Goal: Task Accomplishment & Management: Use online tool/utility

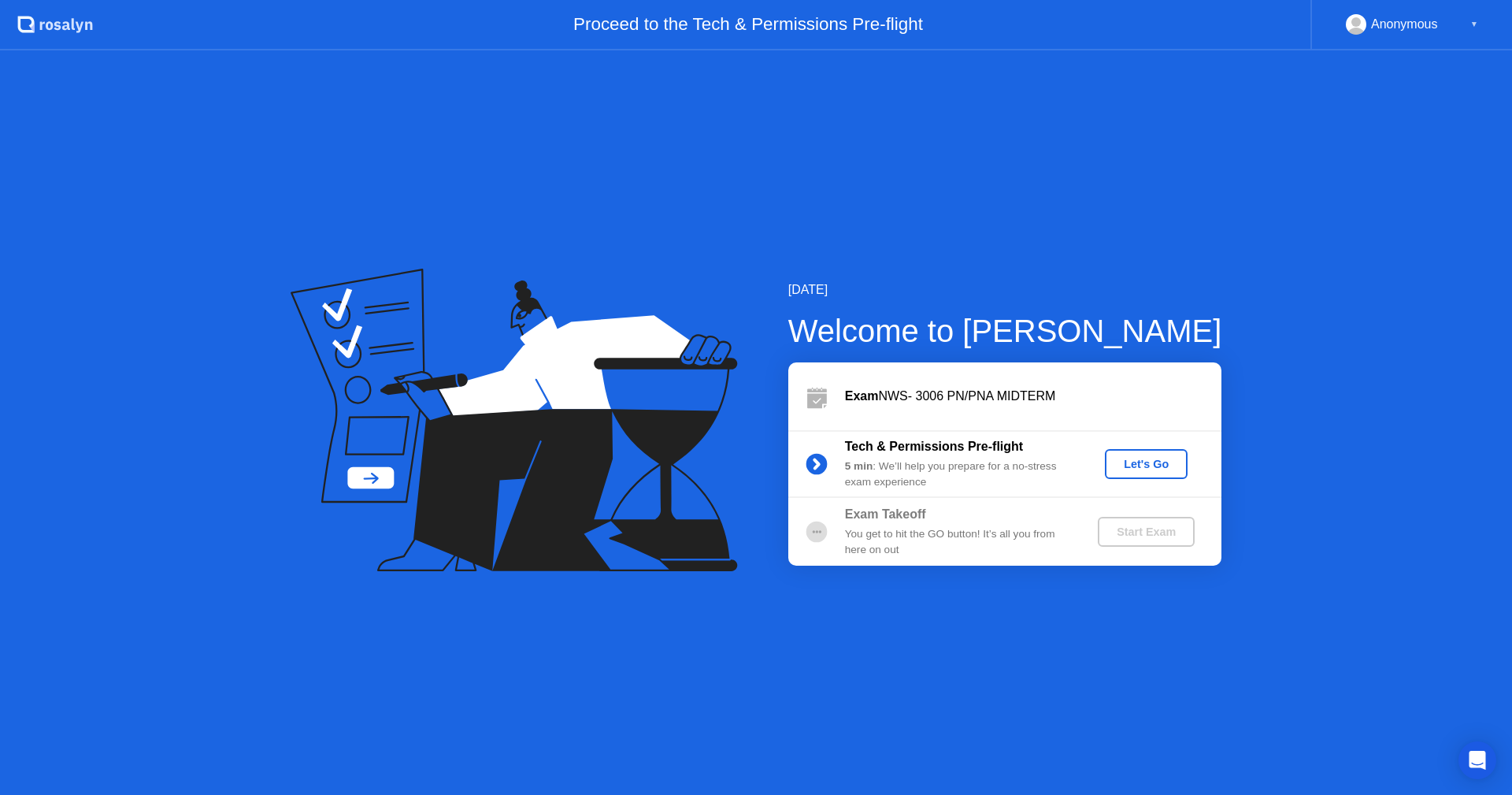
click at [1152, 466] on div "Let's Go" at bounding box center [1146, 464] width 70 height 13
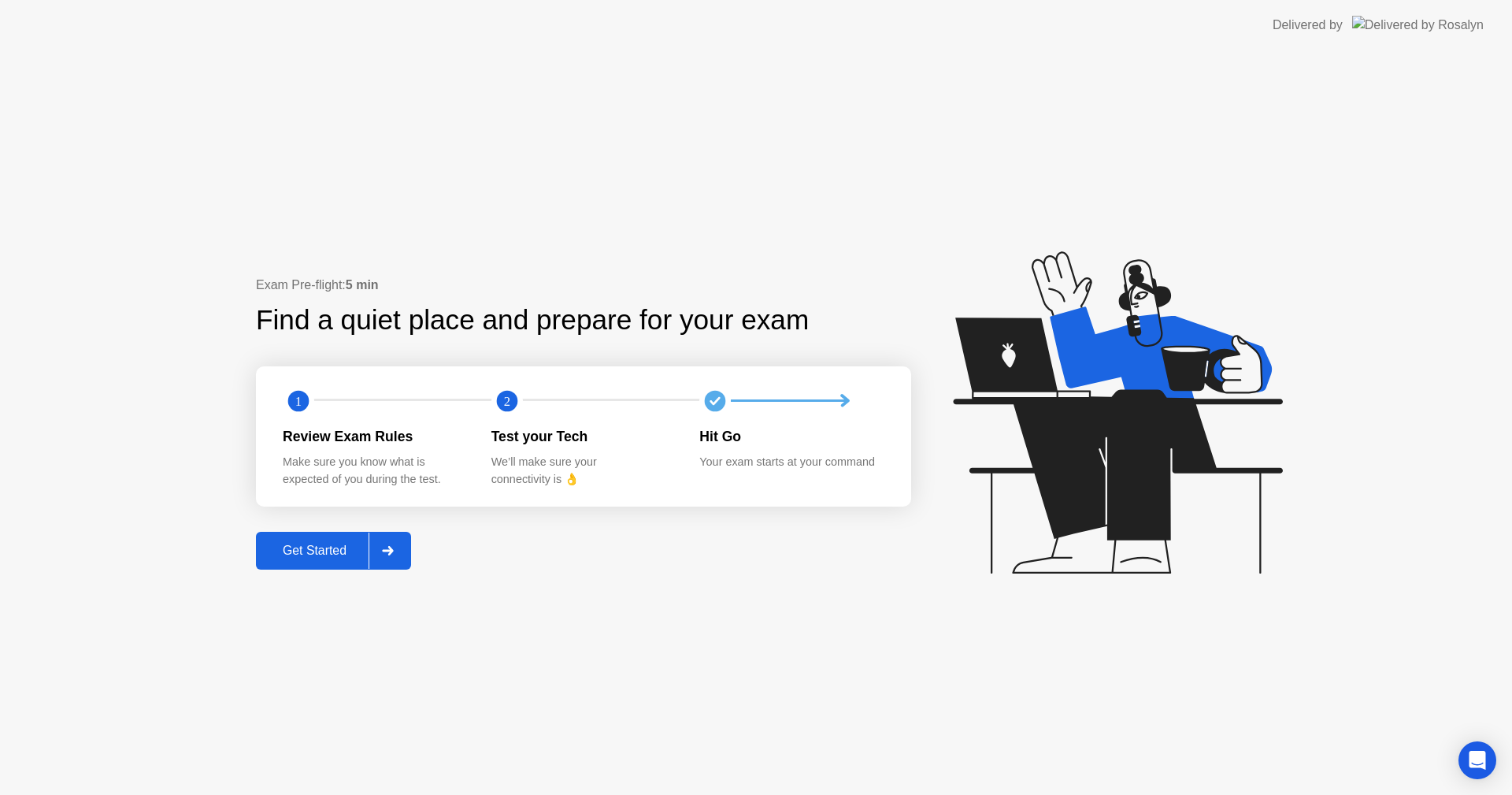
click at [306, 544] on div "Get Started" at bounding box center [314, 550] width 108 height 14
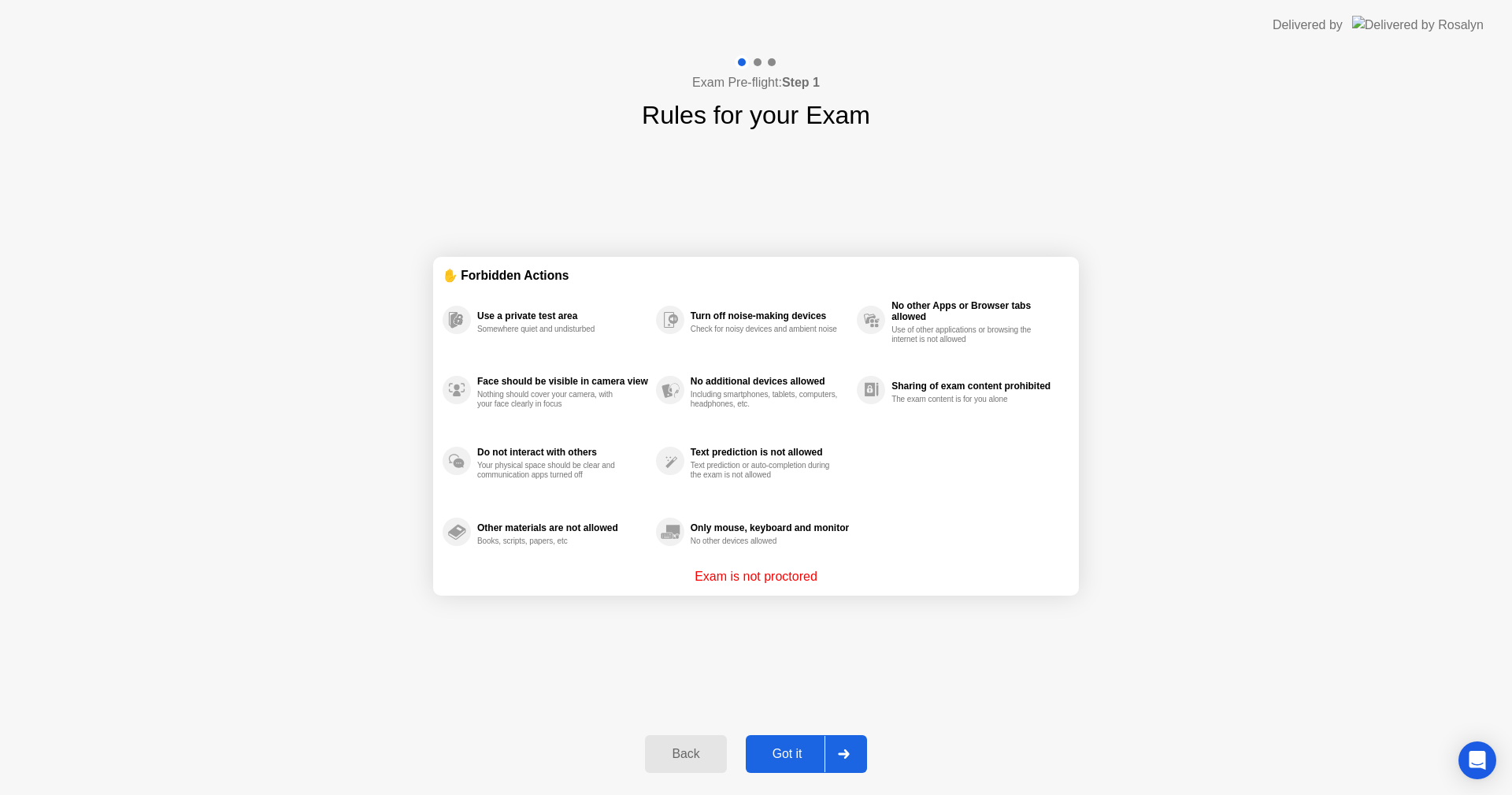
click at [801, 754] on div "Got it" at bounding box center [787, 754] width 74 height 14
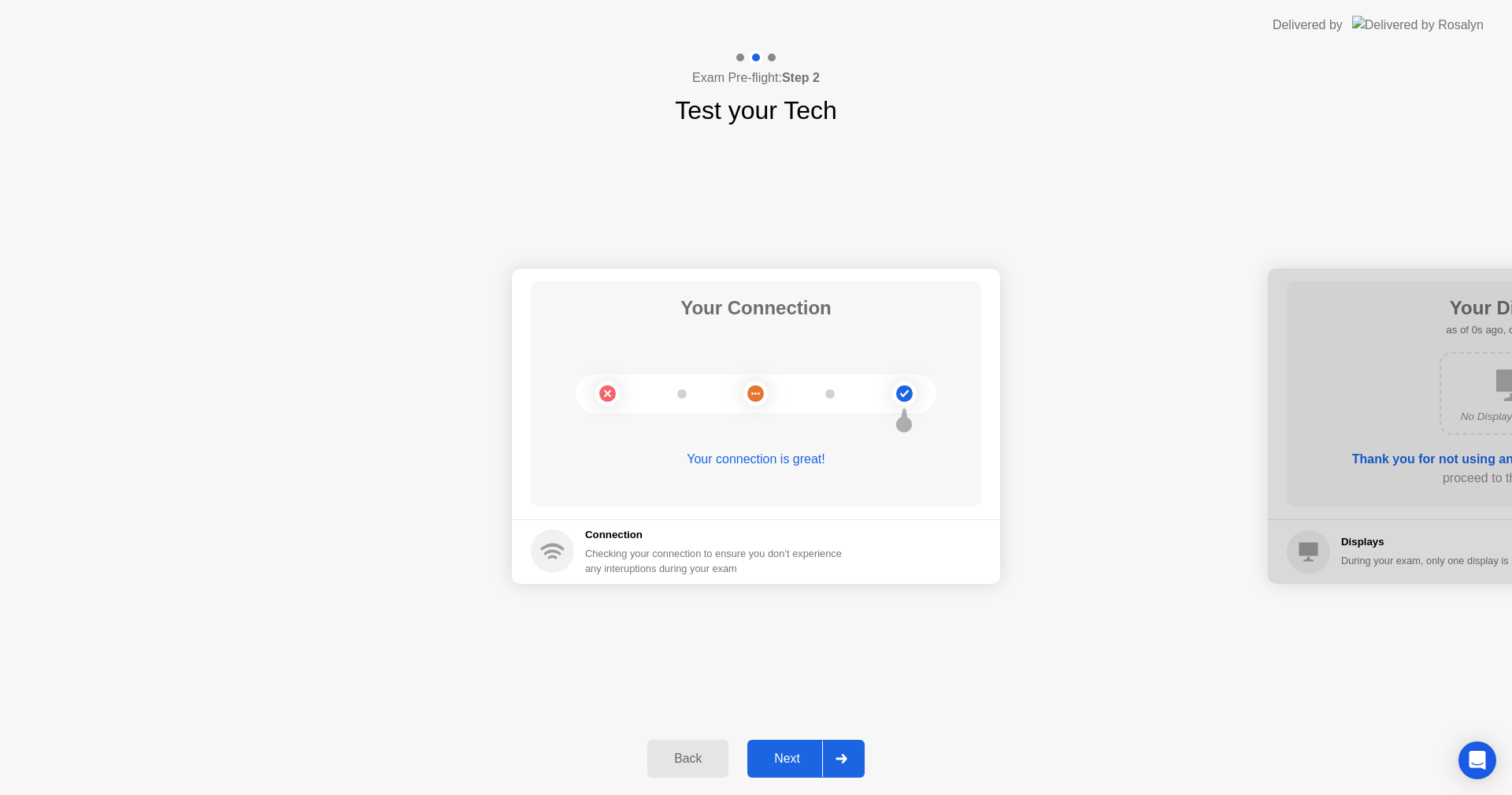
click at [795, 756] on div "Next" at bounding box center [787, 758] width 70 height 14
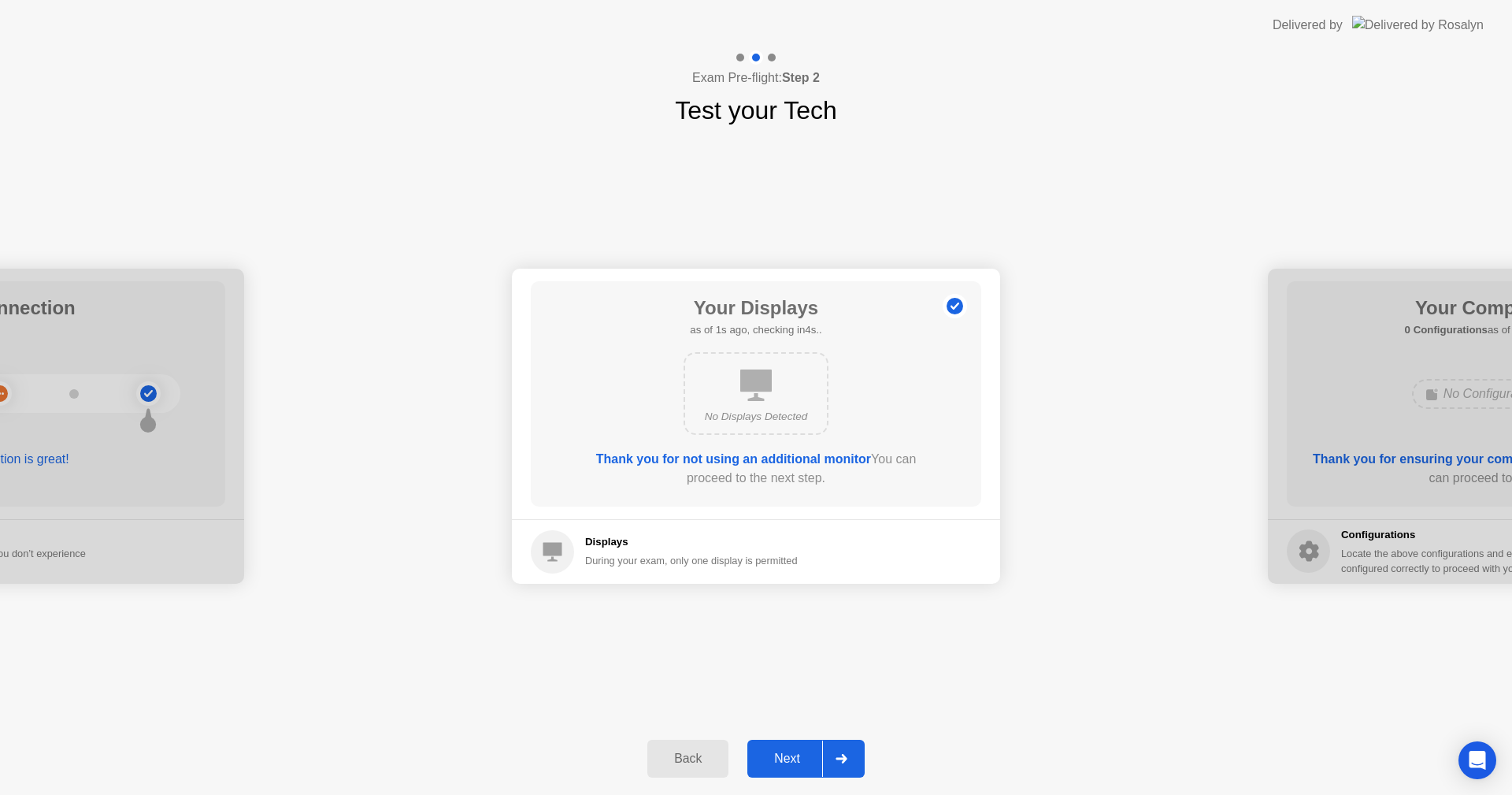
click at [795, 756] on div "Next" at bounding box center [787, 758] width 70 height 14
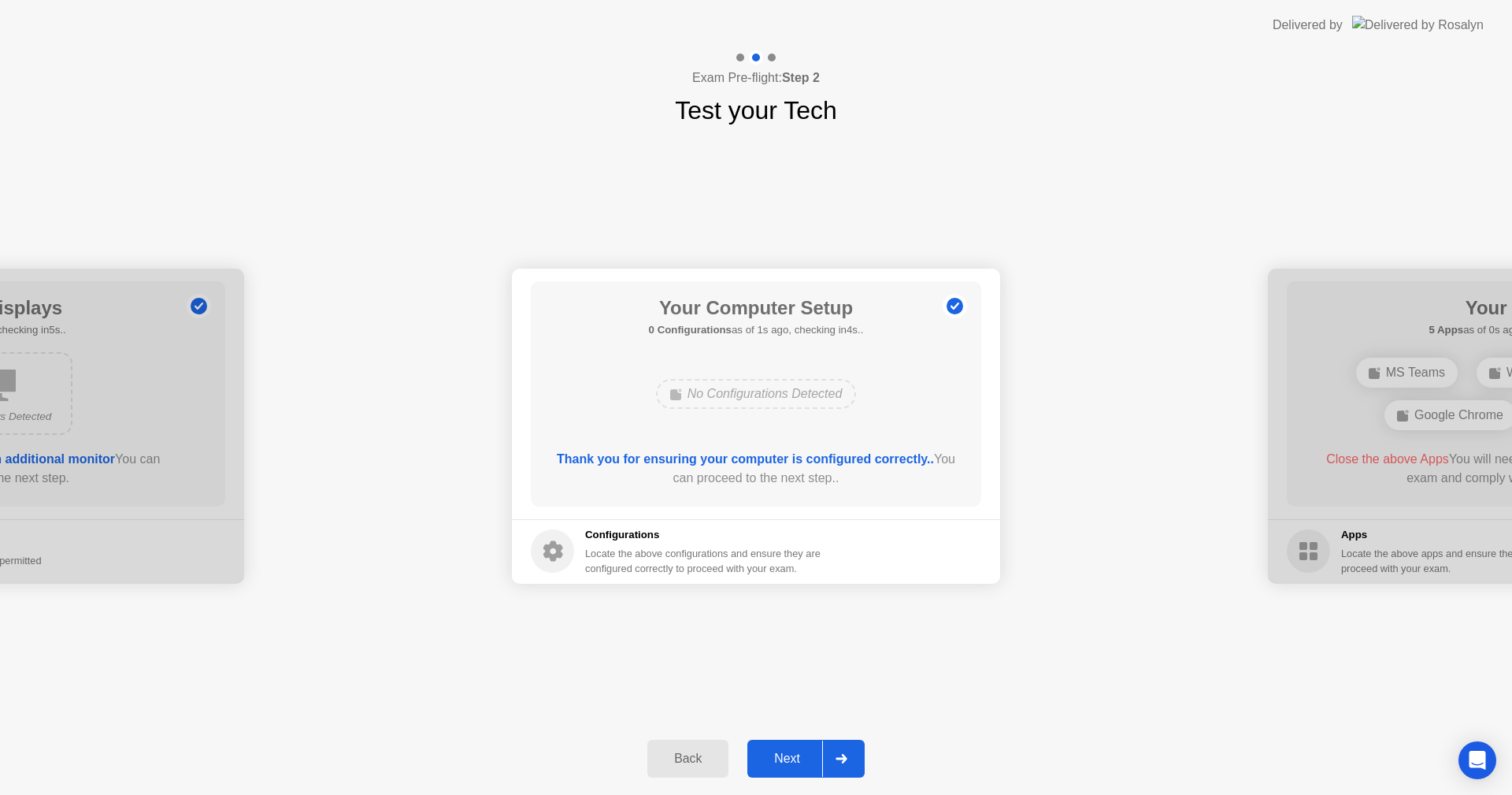
click at [795, 756] on div "Next" at bounding box center [787, 758] width 70 height 14
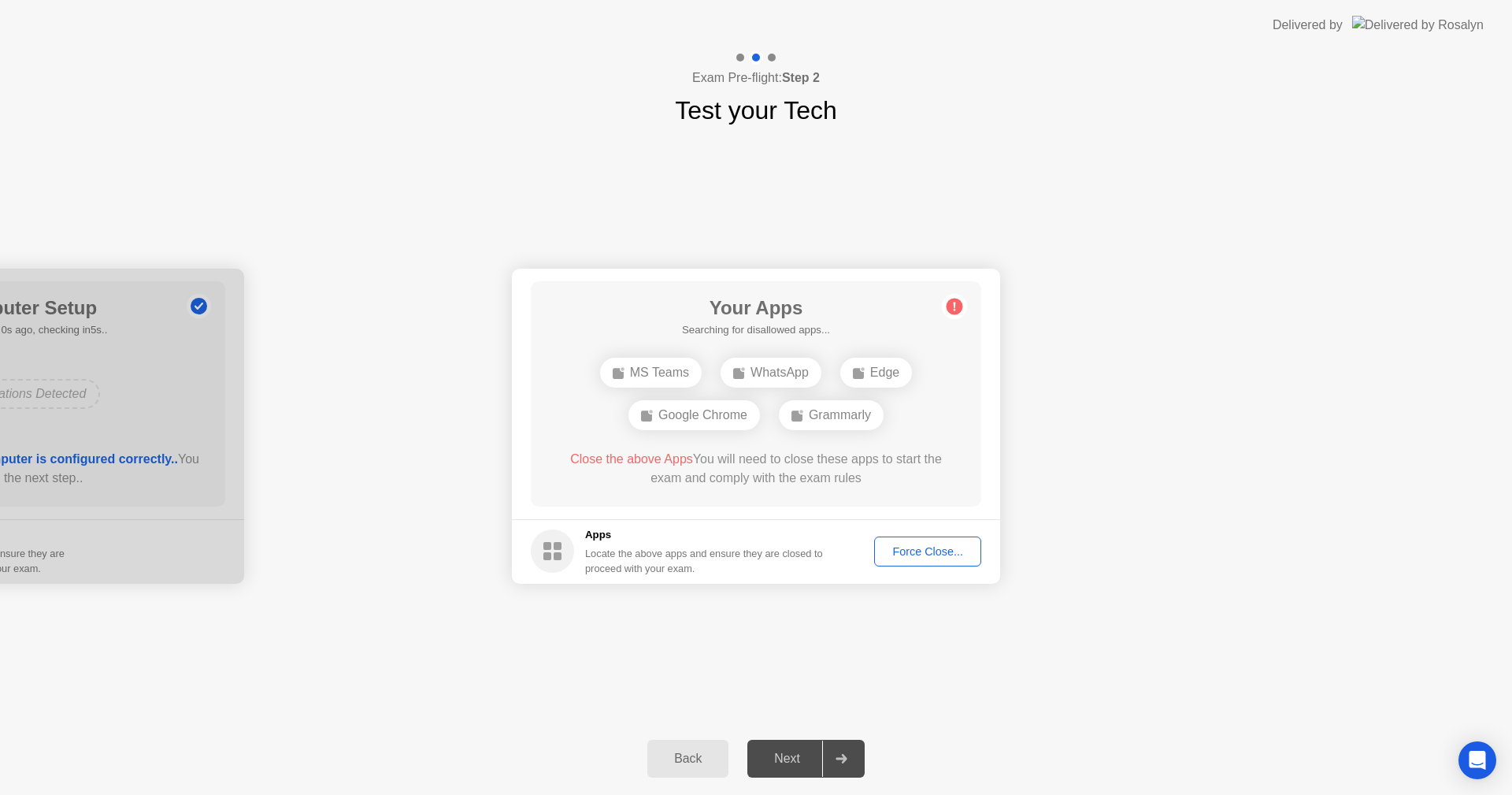
click at [921, 545] on div "Force Close..." at bounding box center [927, 552] width 96 height 13
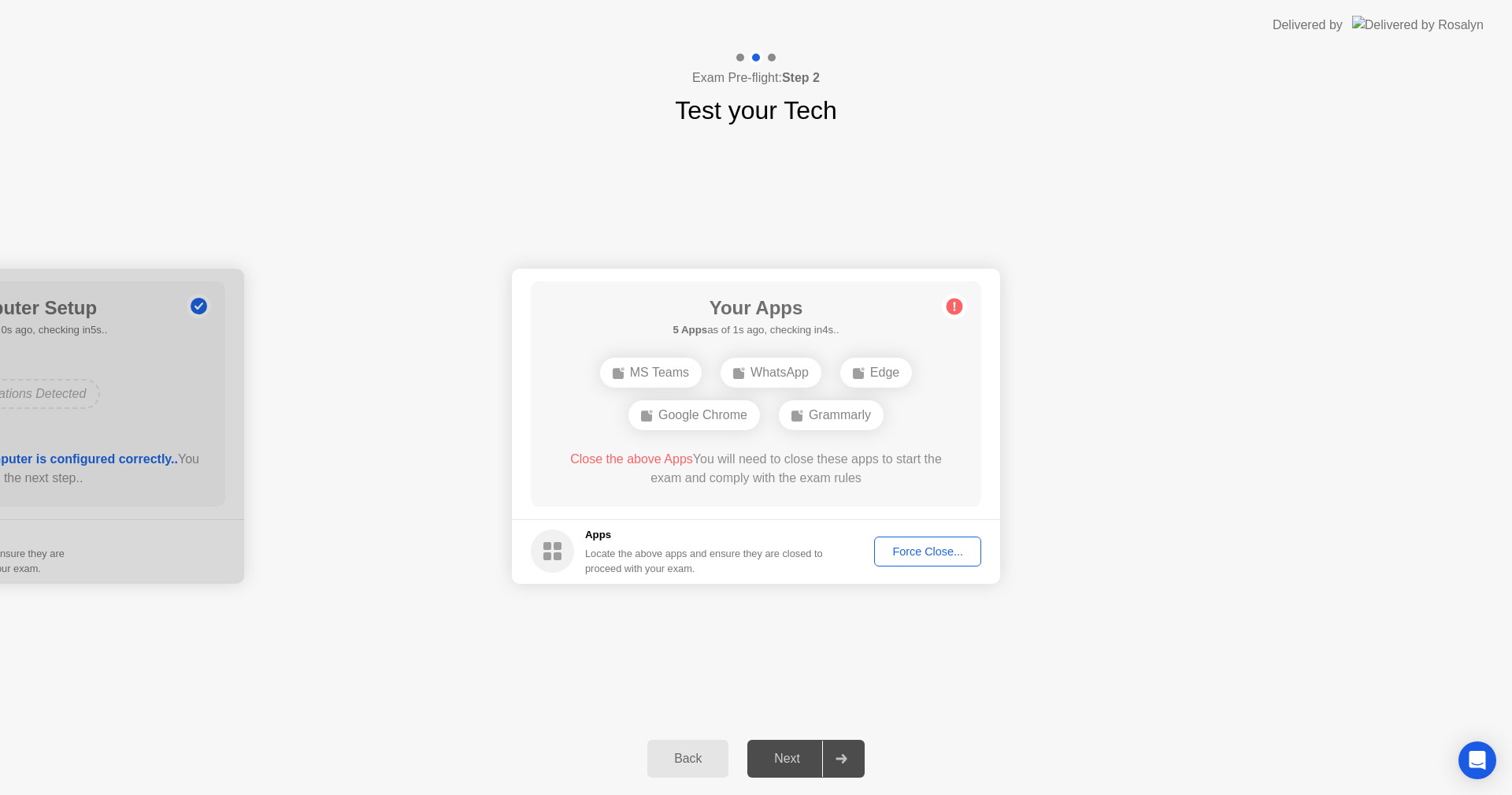
click at [915, 547] on div "Force Close..." at bounding box center [927, 552] width 96 height 13
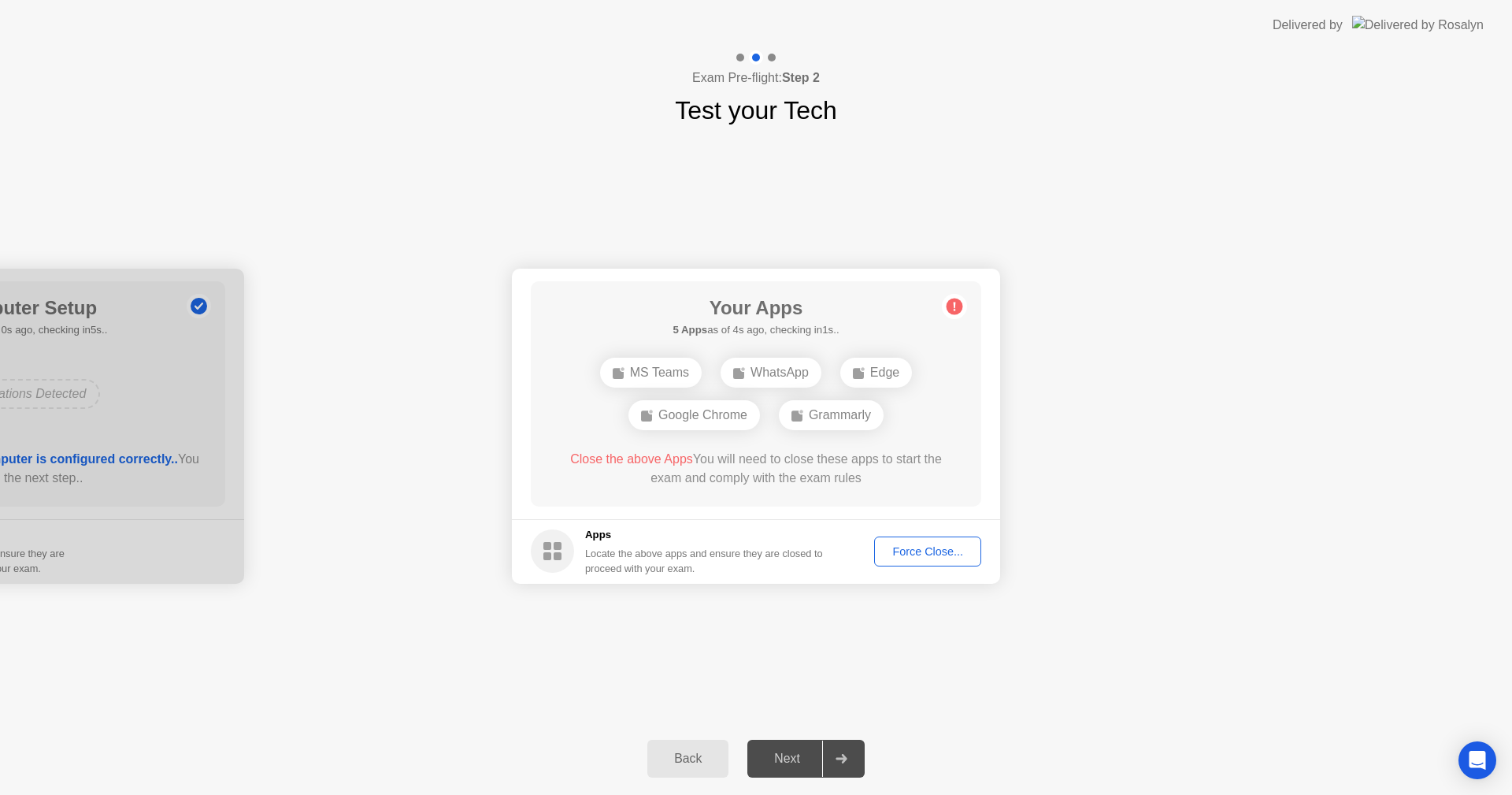
click at [913, 549] on div "Force Close..." at bounding box center [927, 552] width 96 height 13
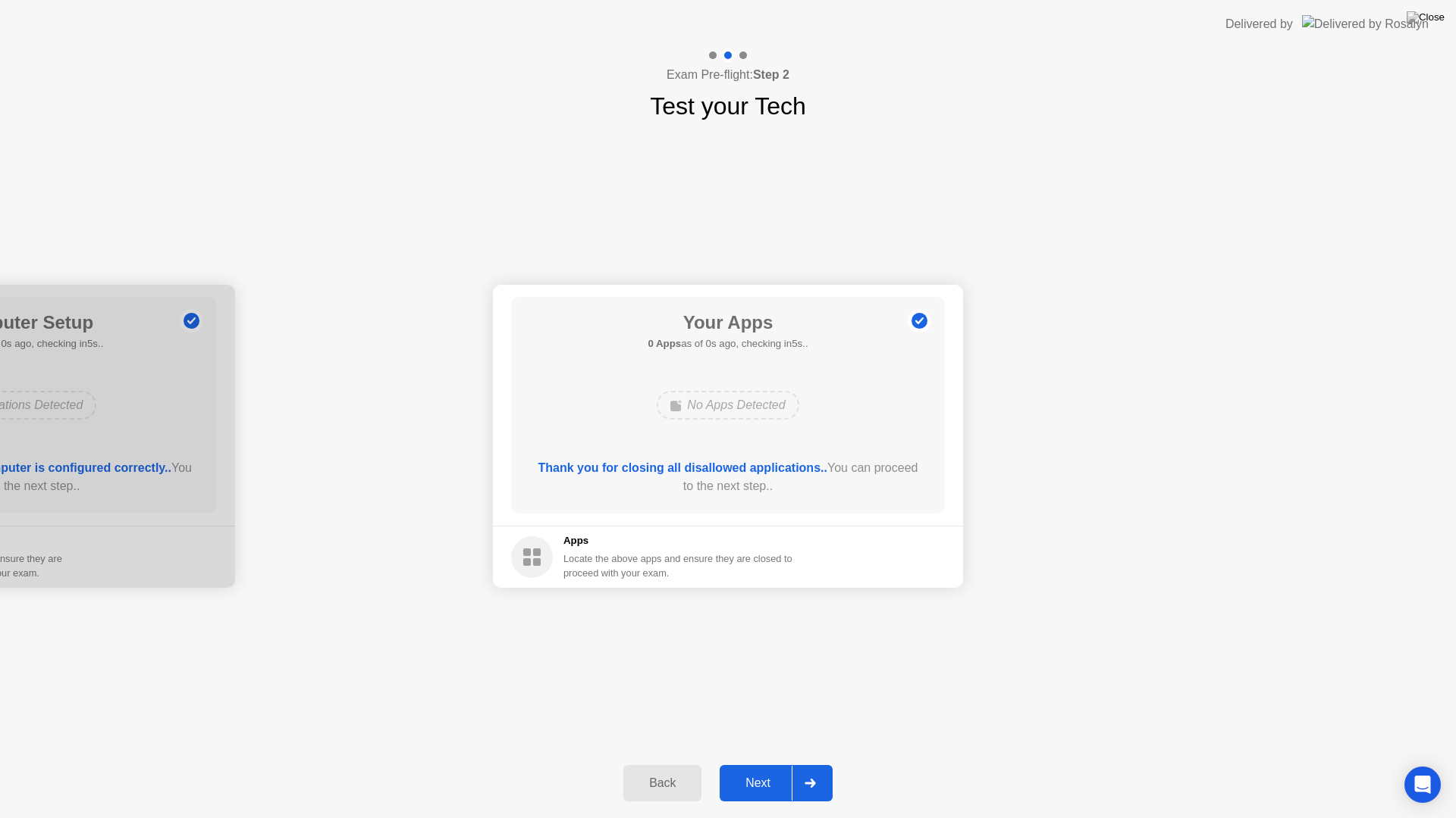
click at [878, 550] on footer "Apps Locate the above apps and ensure they are closed to proceed with your exam." at bounding box center [728, 557] width 470 height 62
click at [761, 764] on div "Next" at bounding box center [758, 783] width 67 height 13
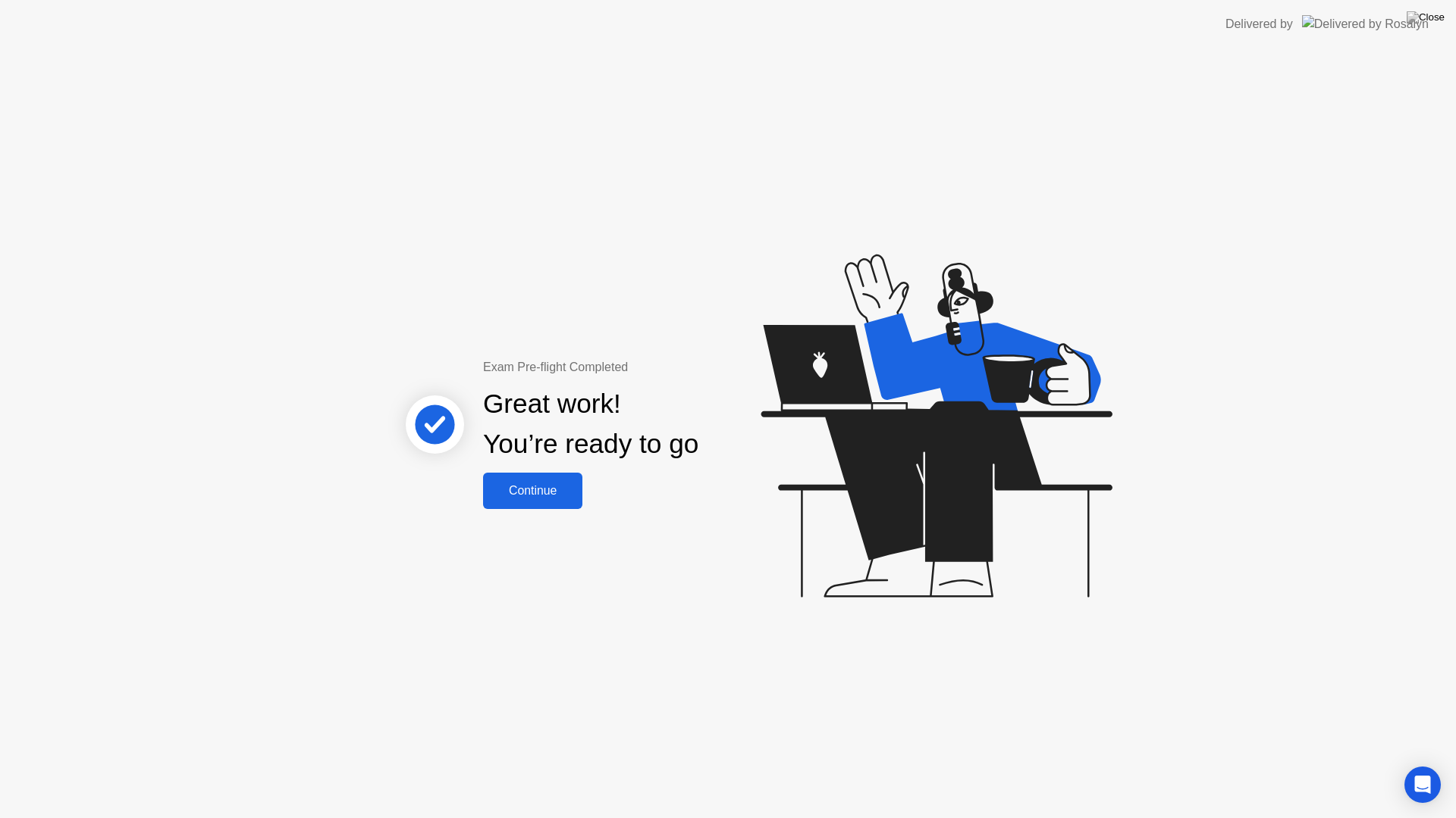
click at [547, 491] on div "Continue" at bounding box center [533, 490] width 90 height 13
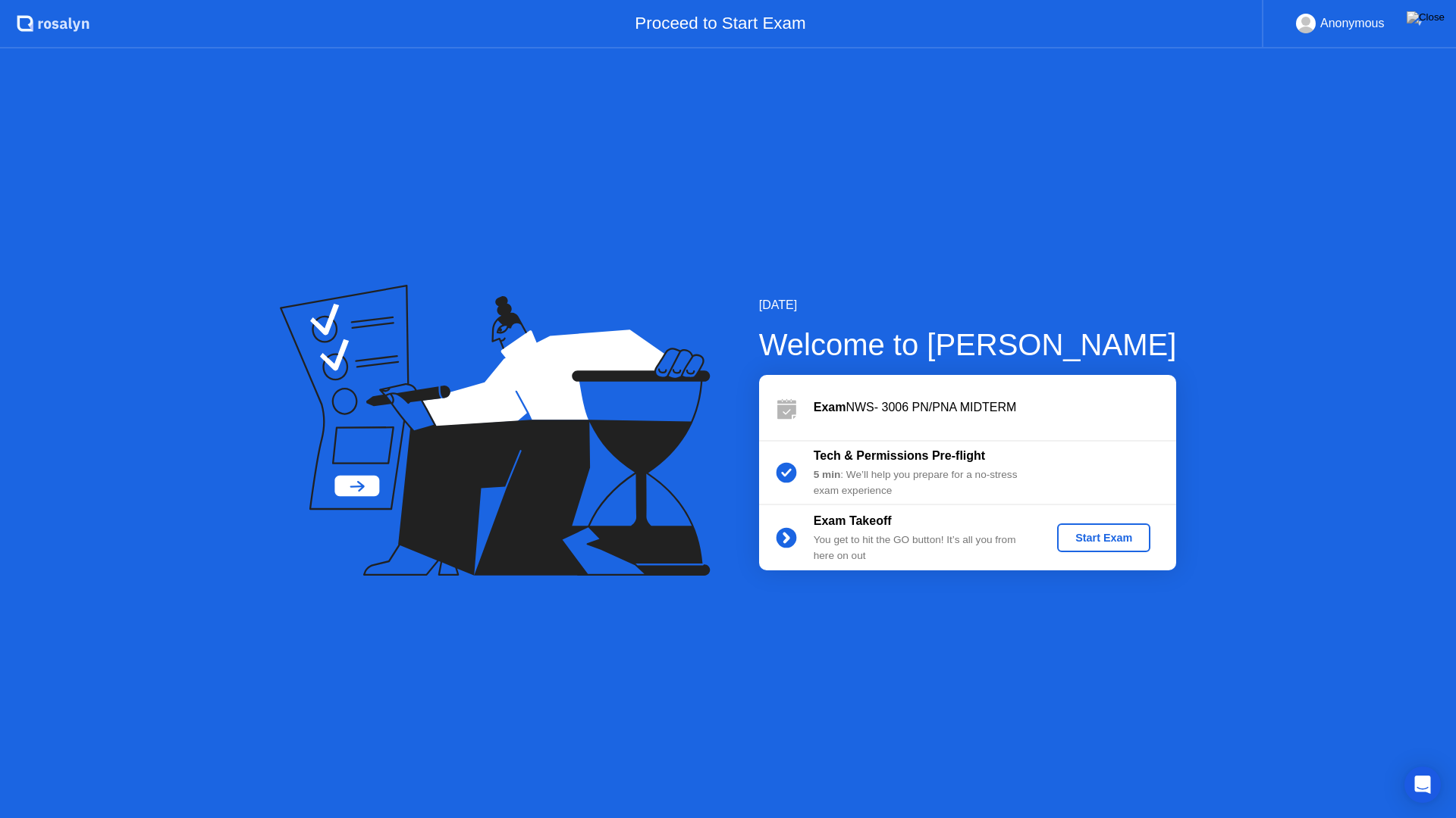
click at [1092, 532] on div "Start Exam" at bounding box center [1103, 538] width 81 height 12
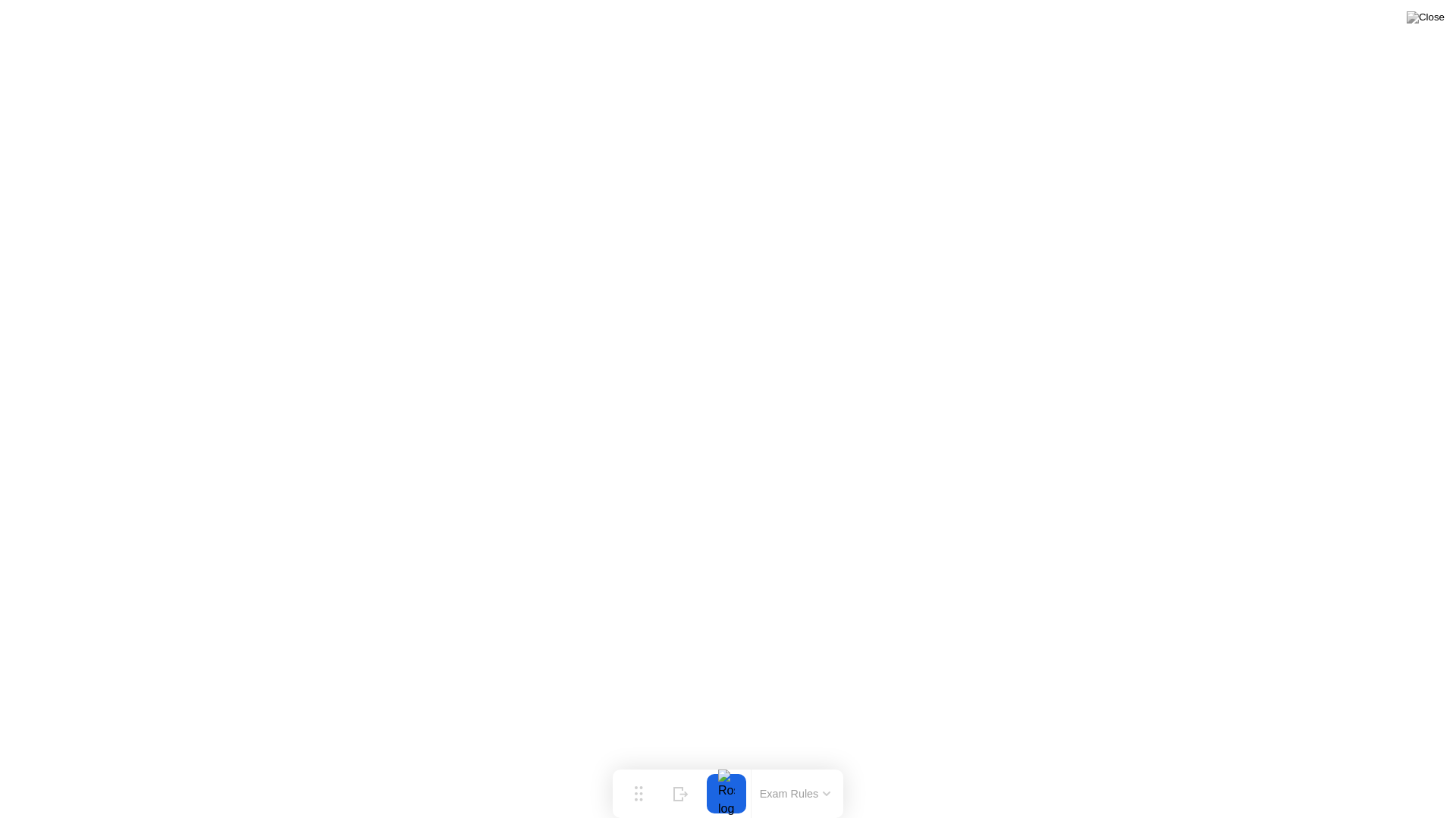
click at [1437, 10] on button at bounding box center [1425, 18] width 45 height 19
click at [1326, 764] on div "End Proctoring Session" at bounding box center [1331, 775] width 168 height 13
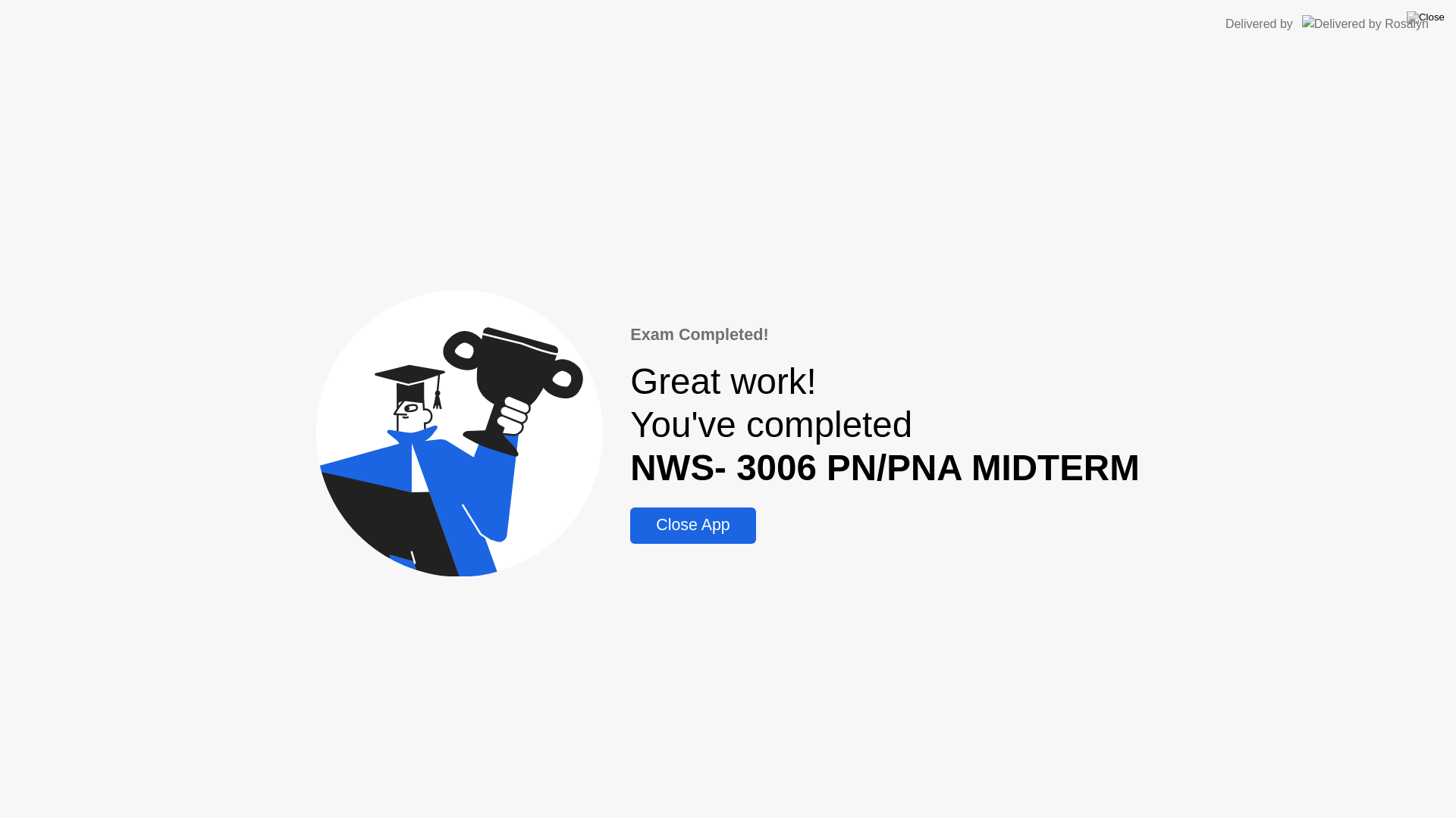
click at [665, 518] on div "Close App" at bounding box center [693, 525] width 116 height 19
